Goal: Find specific page/section: Find specific page/section

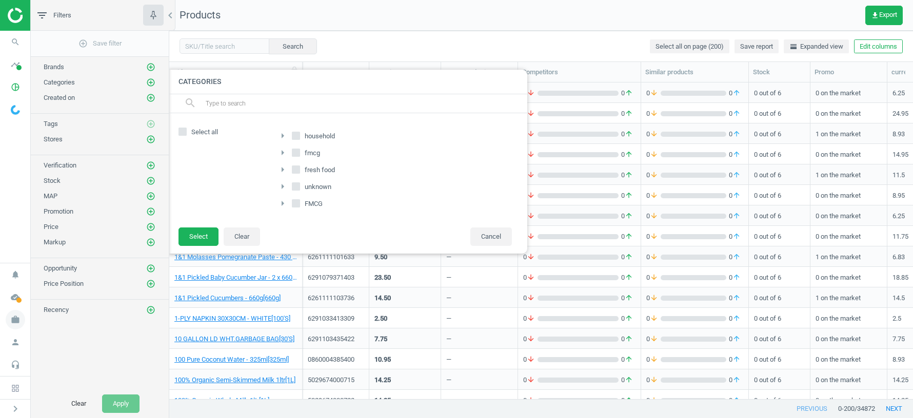
scroll to position [1, 1]
click at [16, 321] on icon "work" at bounding box center [15, 319] width 19 height 19
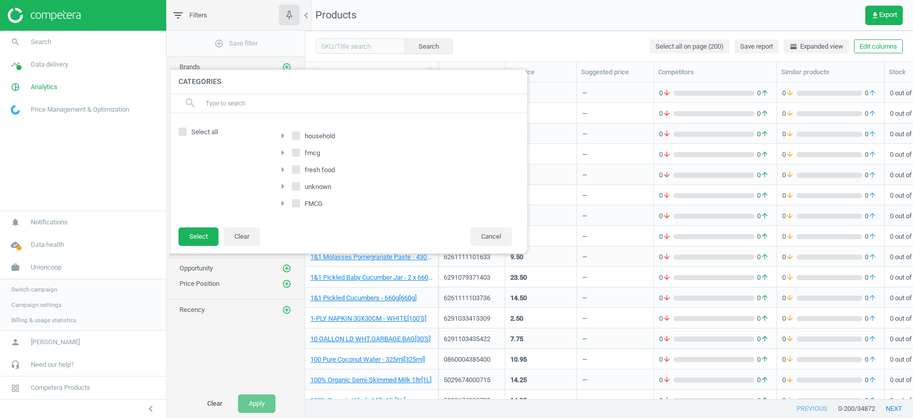
click at [39, 288] on span "Switch campaign" at bounding box center [34, 290] width 46 height 8
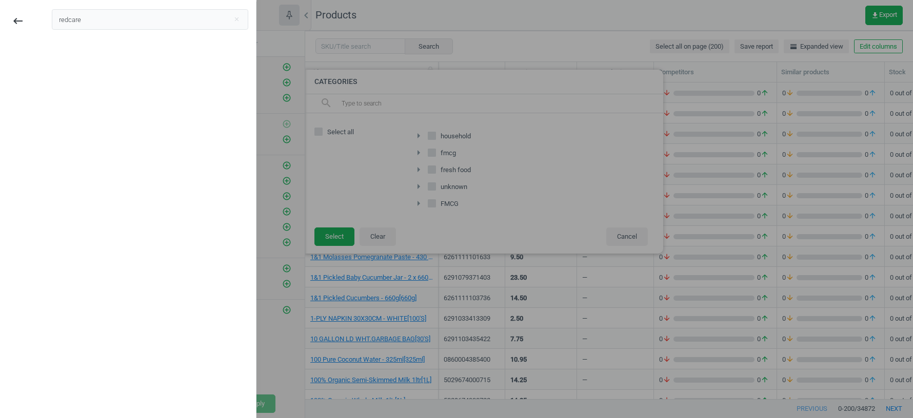
type input "redcare"
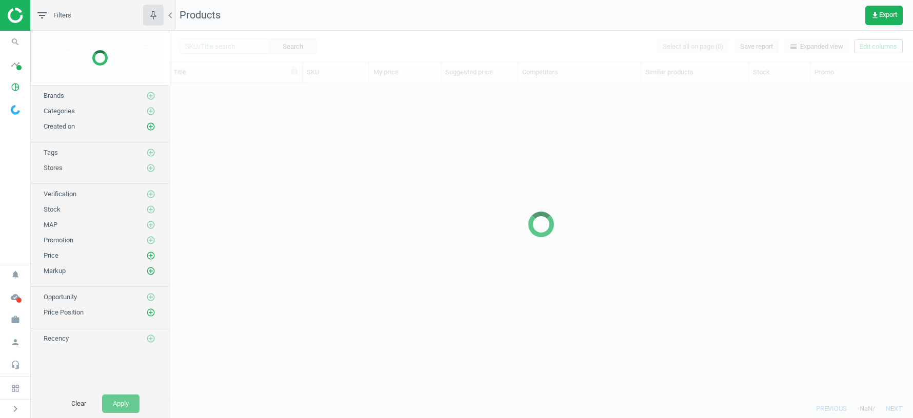
scroll to position [317, 743]
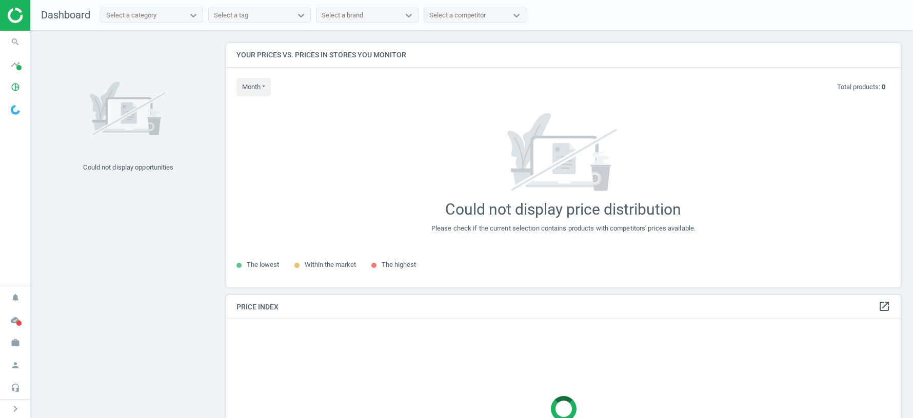
scroll to position [244, 674]
